Goal: Task Accomplishment & Management: Manage account settings

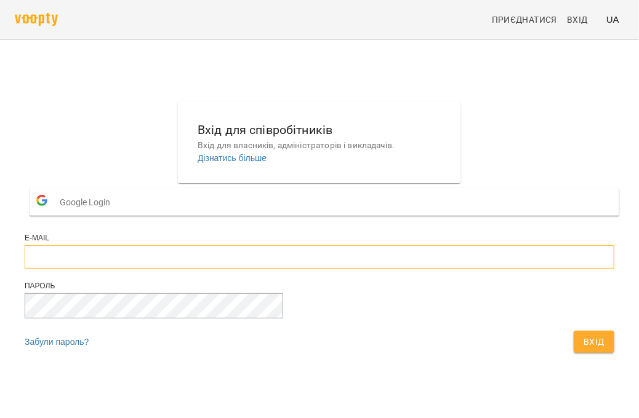
click at [196, 269] on input "email" at bounding box center [320, 257] width 590 height 23
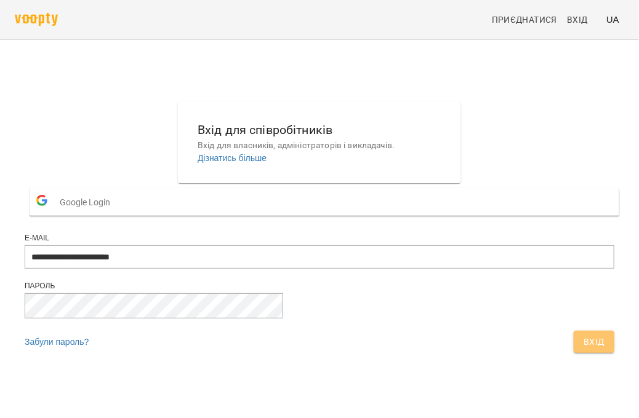
click at [583, 350] on span "Вхід" at bounding box center [593, 342] width 21 height 15
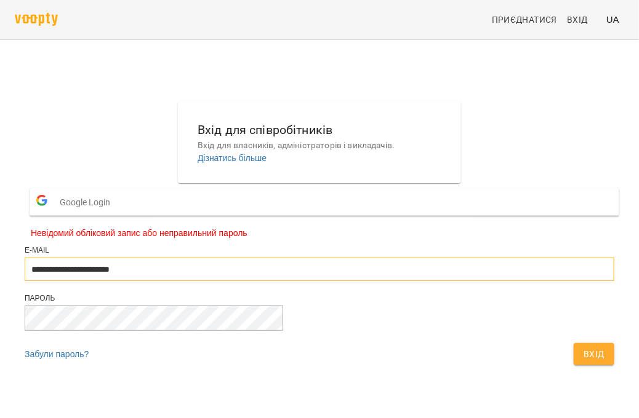
click at [200, 281] on input "**********" at bounding box center [320, 269] width 590 height 23
type input "**********"
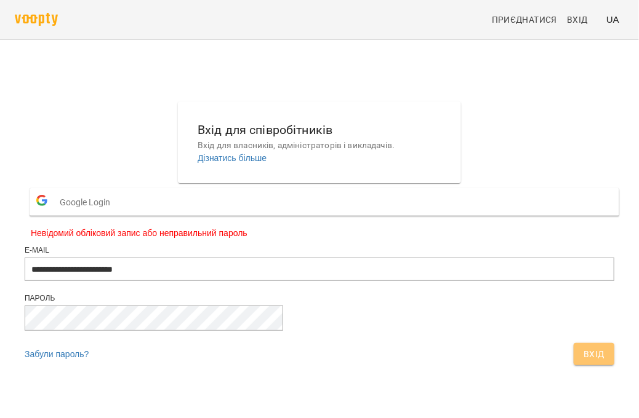
click at [583, 362] on span "Вхід" at bounding box center [593, 354] width 21 height 15
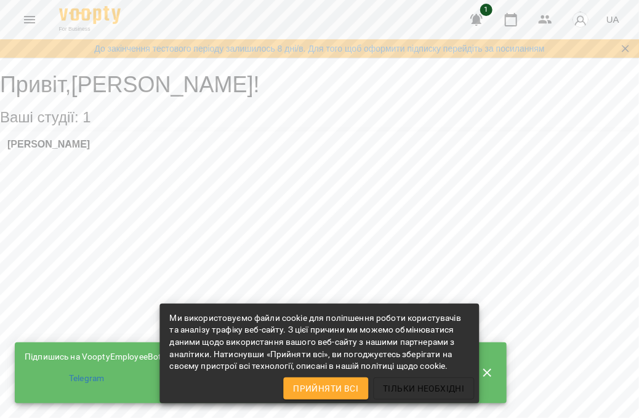
click at [23, 22] on icon "Menu" at bounding box center [29, 19] width 15 height 15
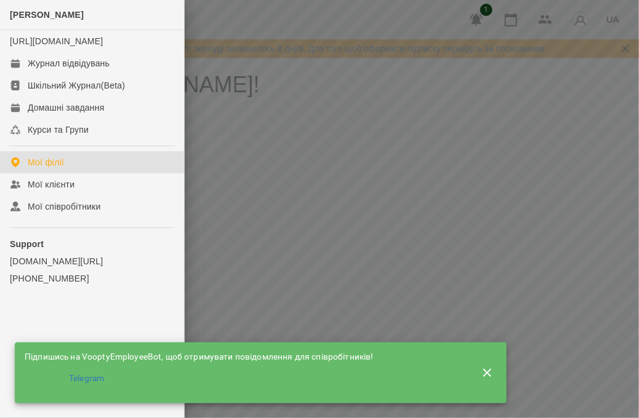
click at [485, 371] on icon "button" at bounding box center [487, 373] width 9 height 9
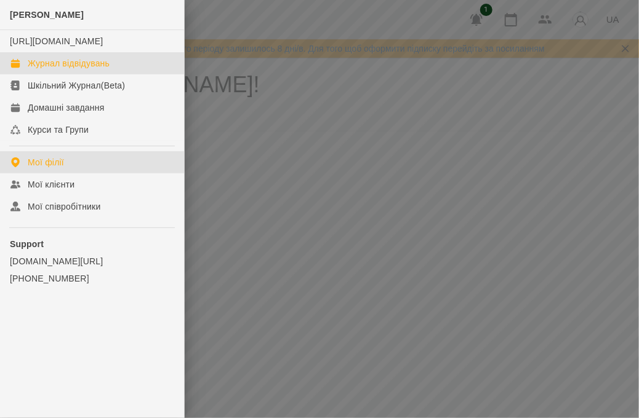
click at [96, 70] on div "Журнал відвідувань" at bounding box center [69, 63] width 82 height 12
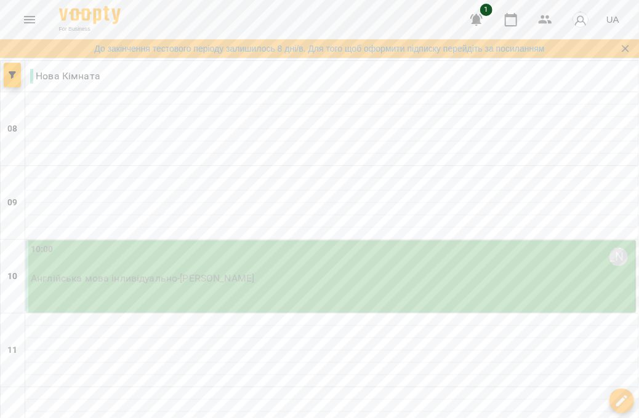
click at [111, 281] on p "Англійська мова інливідуально - Ломаєва Наталія" at bounding box center [332, 278] width 602 height 15
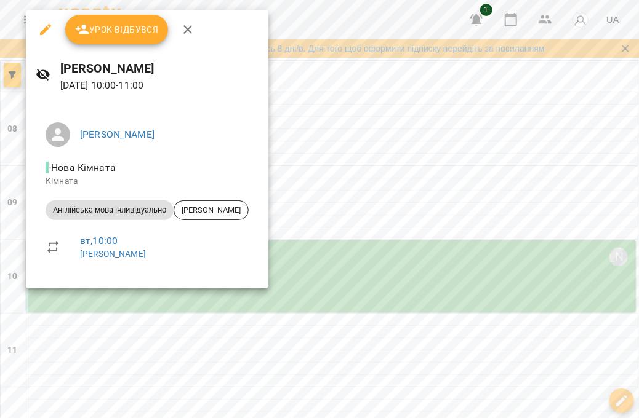
click at [186, 26] on icon "button" at bounding box center [187, 29] width 15 height 15
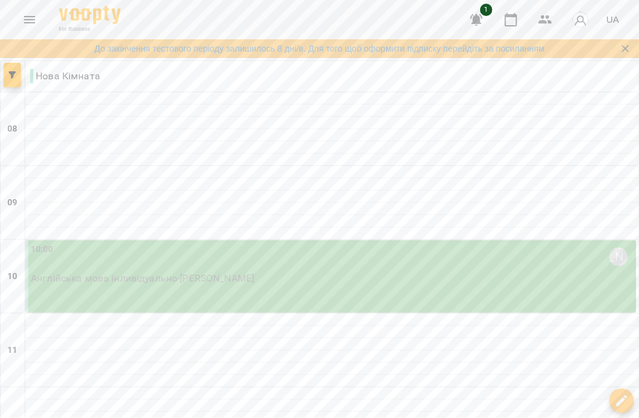
click at [76, 261] on div "10:00 Олена Асмолова" at bounding box center [332, 257] width 602 height 28
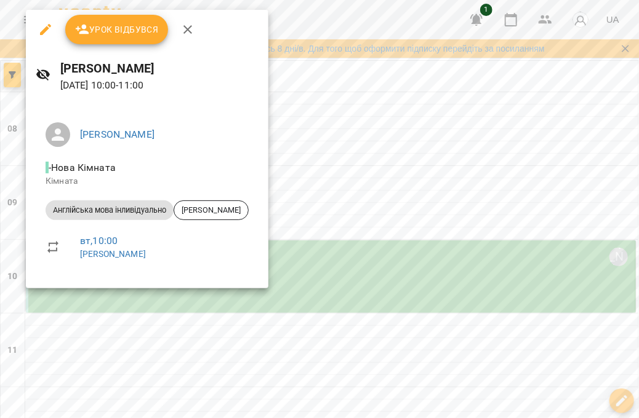
click at [364, 265] on div at bounding box center [319, 209] width 639 height 418
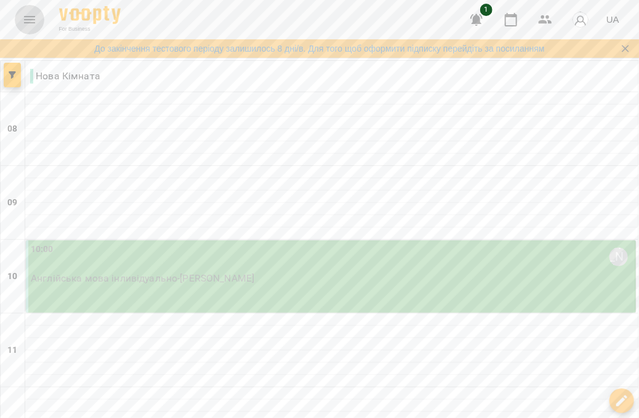
click at [27, 20] on icon "Menu" at bounding box center [29, 19] width 15 height 15
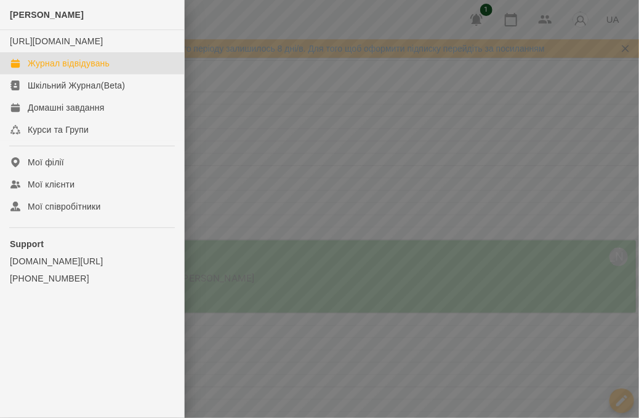
click at [54, 70] on div "Журнал відвідувань" at bounding box center [69, 63] width 82 height 12
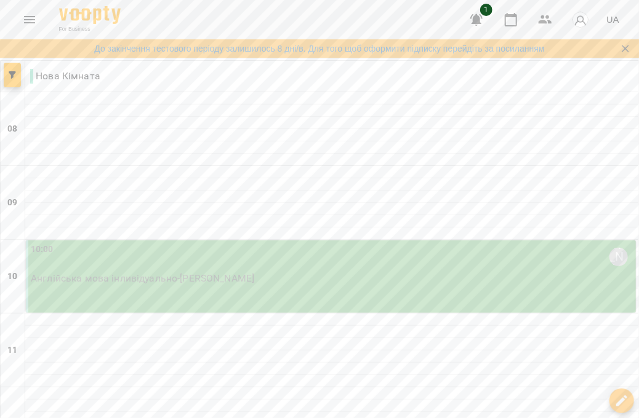
scroll to position [62, 0]
click at [126, 243] on div "10:00 Олена Асмолова" at bounding box center [332, 257] width 602 height 28
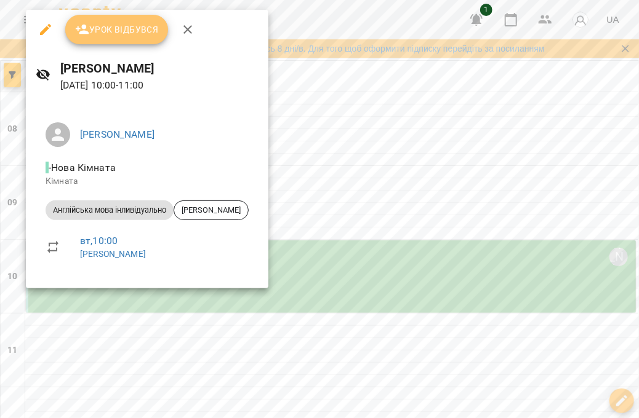
click at [116, 32] on span "Урок відбувся" at bounding box center [117, 29] width 84 height 15
